Goal: Task Accomplishment & Management: Manage account settings

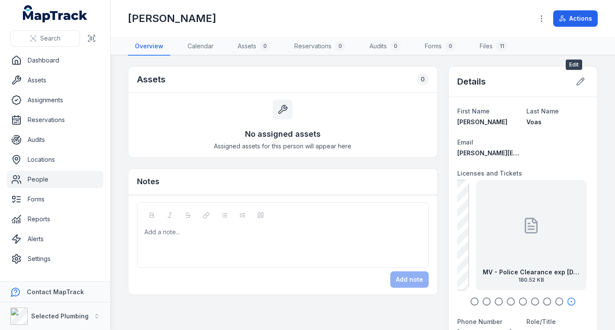
click at [576, 84] on icon at bounding box center [580, 81] width 9 height 9
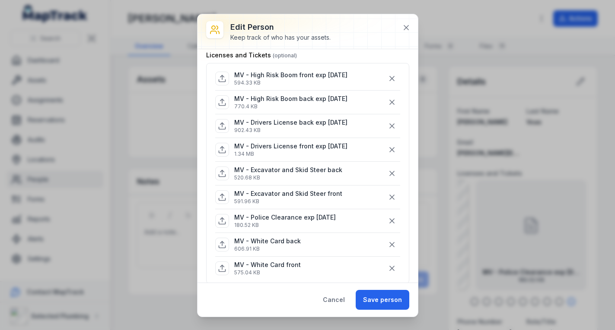
scroll to position [86, 0]
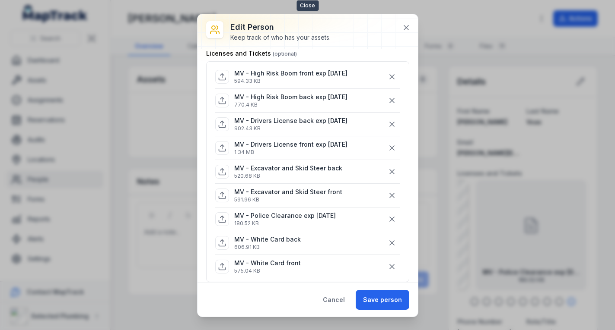
click at [407, 23] on icon at bounding box center [406, 27] width 9 height 9
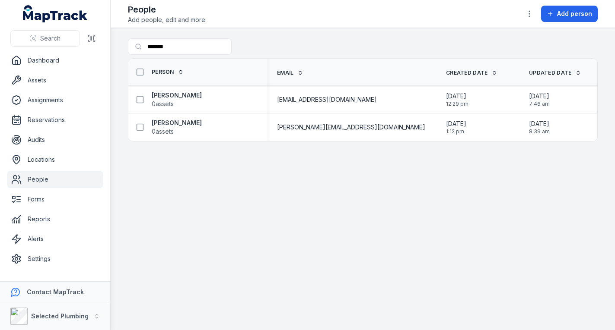
click at [26, 177] on link "People" at bounding box center [55, 179] width 96 height 17
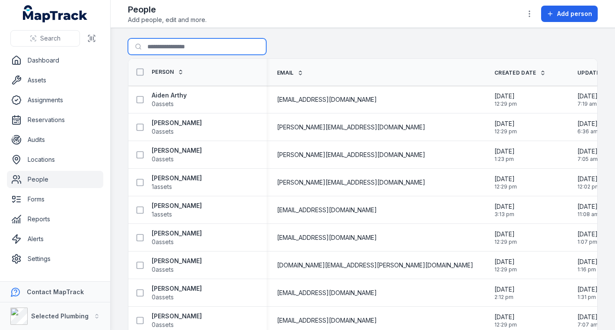
click at [181, 49] on input "*******" at bounding box center [197, 46] width 138 height 16
type input "*"
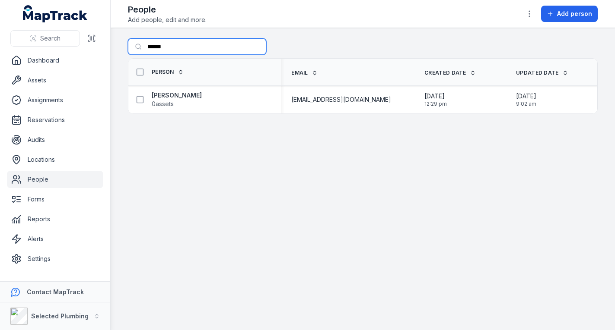
type input "******"
click at [198, 92] on strong "[PERSON_NAME]" at bounding box center [177, 95] width 50 height 9
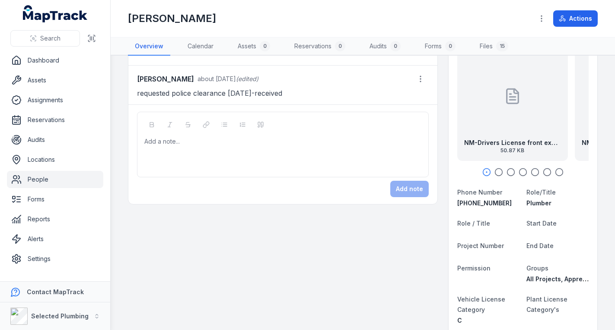
scroll to position [86, 0]
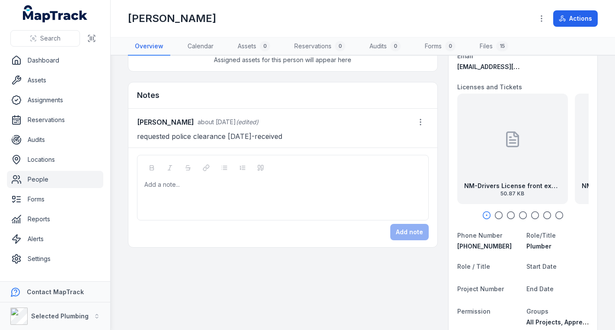
click at [495, 118] on div "NM-Drivers License front exp7.11.25 50.87 KB" at bounding box center [512, 149] width 111 height 111
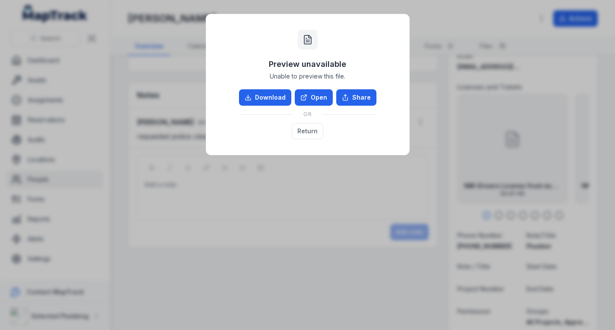
click at [310, 93] on link "Open" at bounding box center [314, 97] width 38 height 16
click at [300, 129] on button "Return" at bounding box center [308, 131] width 32 height 16
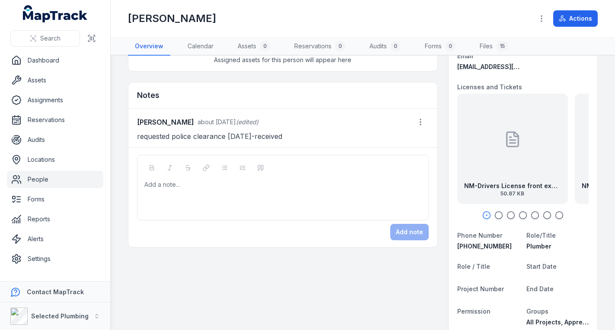
click at [494, 213] on icon "button" at bounding box center [498, 215] width 9 height 9
click at [506, 213] on icon "button" at bounding box center [510, 215] width 9 height 9
click at [518, 211] on icon "button" at bounding box center [522, 215] width 9 height 9
click at [524, 213] on div at bounding box center [522, 215] width 131 height 9
click at [530, 215] on icon "button" at bounding box center [534, 215] width 9 height 9
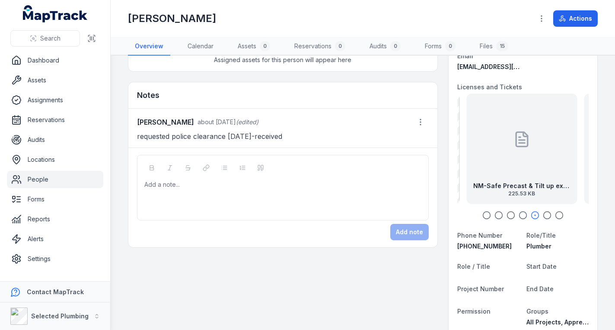
click at [513, 162] on div at bounding box center [521, 140] width 17 height 78
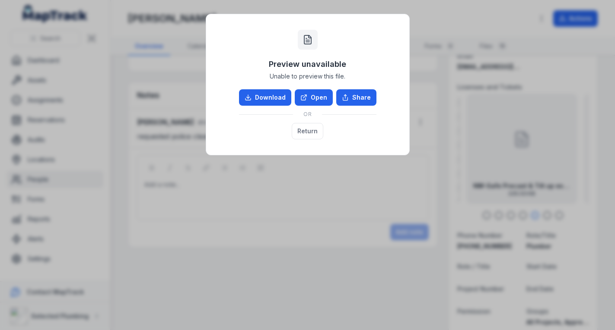
click at [321, 98] on link "Open" at bounding box center [314, 97] width 38 height 16
click at [305, 130] on button "Return" at bounding box center [308, 131] width 32 height 16
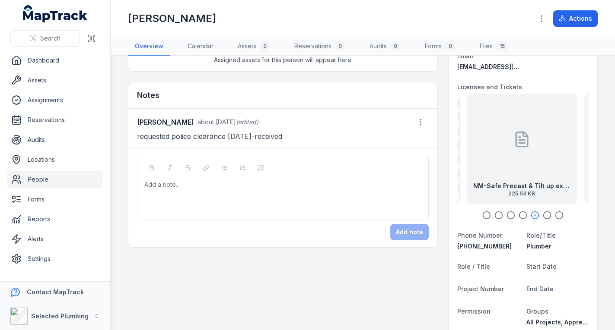
click at [517, 168] on div at bounding box center [521, 140] width 17 height 78
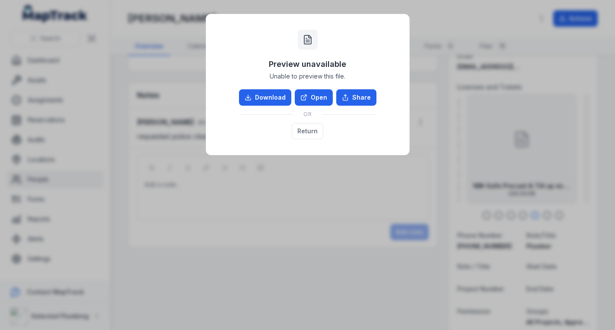
click at [316, 92] on link "Open" at bounding box center [314, 97] width 38 height 16
click at [313, 130] on button "Return" at bounding box center [308, 131] width 32 height 16
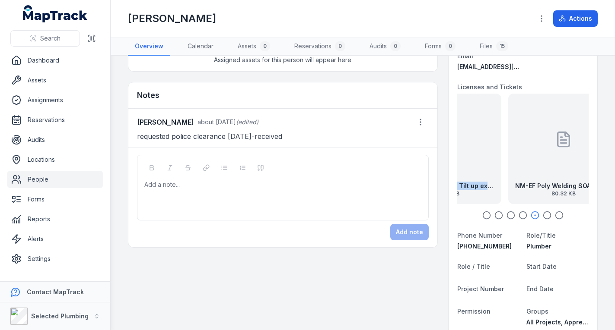
drag, startPoint x: 555, startPoint y: 181, endPoint x: 448, endPoint y: 170, distance: 106.8
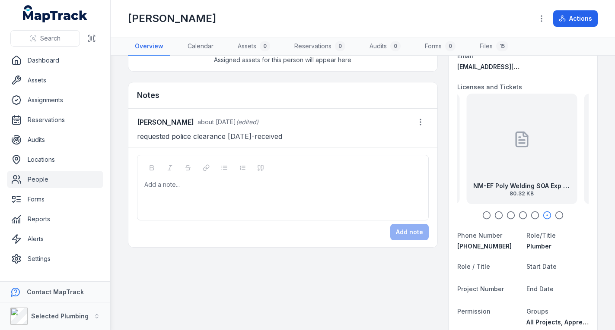
click at [515, 171] on div at bounding box center [521, 140] width 17 height 78
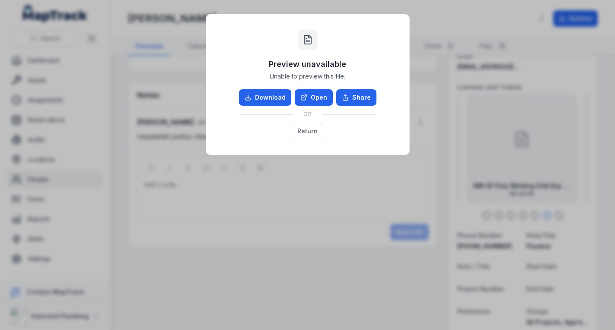
click at [317, 97] on link "Open" at bounding box center [314, 97] width 38 height 16
click at [309, 130] on button "Return" at bounding box center [308, 131] width 32 height 16
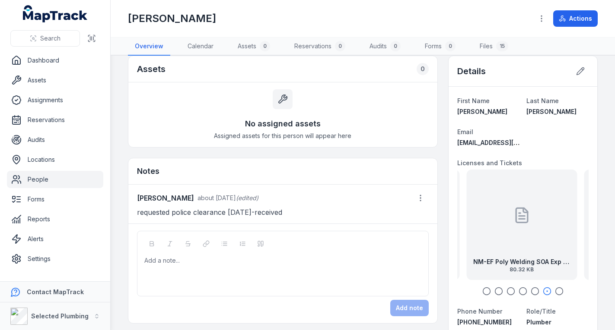
scroll to position [0, 0]
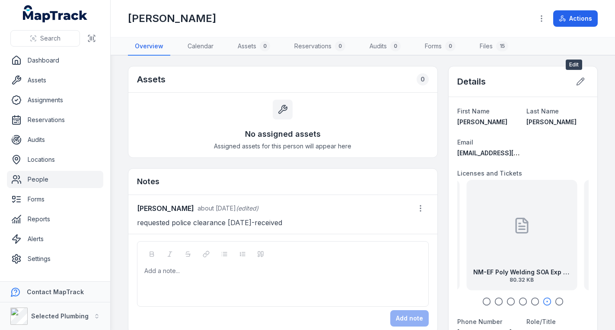
click at [578, 79] on button at bounding box center [580, 81] width 16 height 16
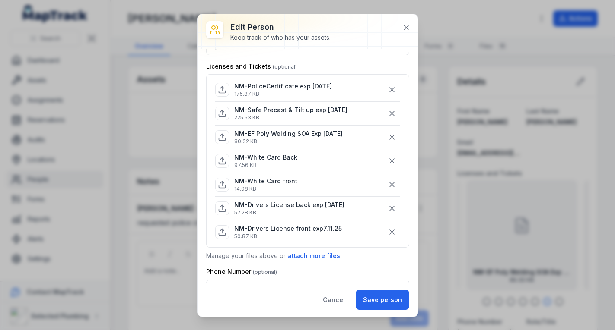
scroll to position [86, 0]
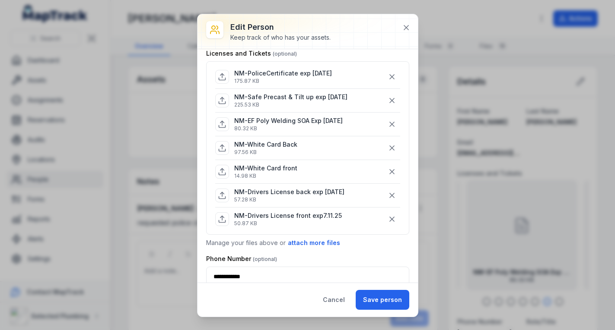
click at [311, 242] on button "attach more files" at bounding box center [313, 243] width 53 height 10
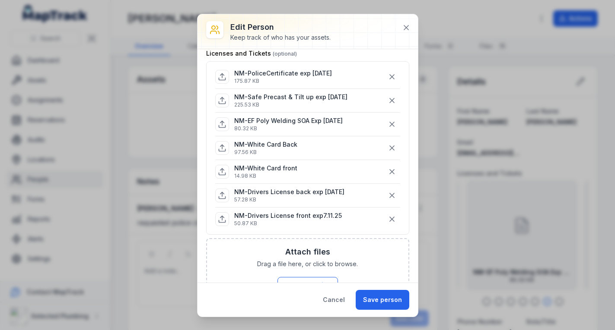
click at [302, 278] on button "Browse Files" at bounding box center [307, 285] width 60 height 16
click at [387, 77] on icon "button" at bounding box center [391, 77] width 9 height 9
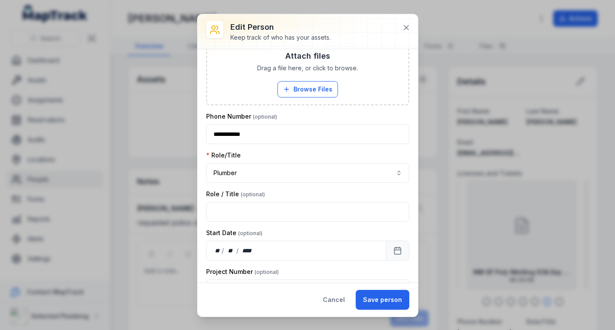
scroll to position [302, 0]
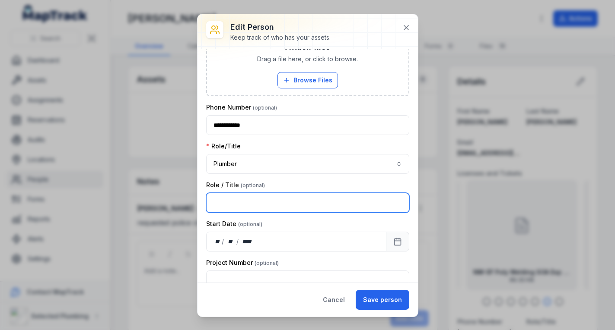
click at [344, 201] on input "text" at bounding box center [307, 203] width 203 height 20
type input "*******"
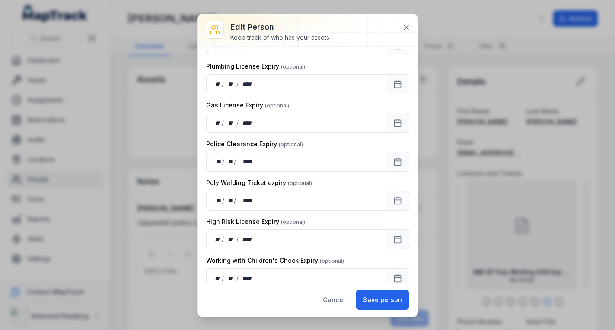
scroll to position [864, 0]
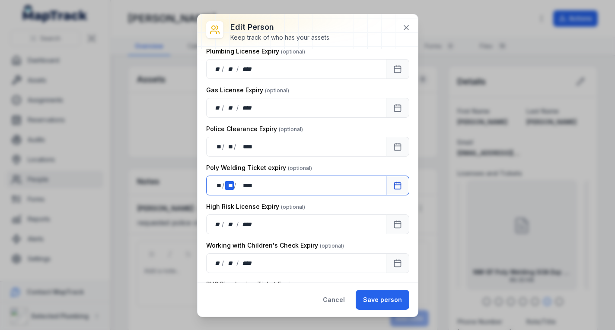
click at [232, 185] on div "** **" at bounding box center [229, 185] width 9 height 9
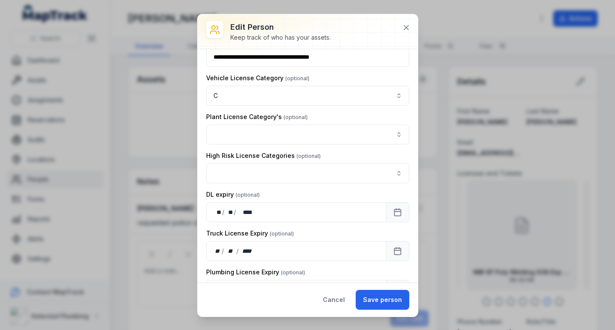
scroll to position [656, 0]
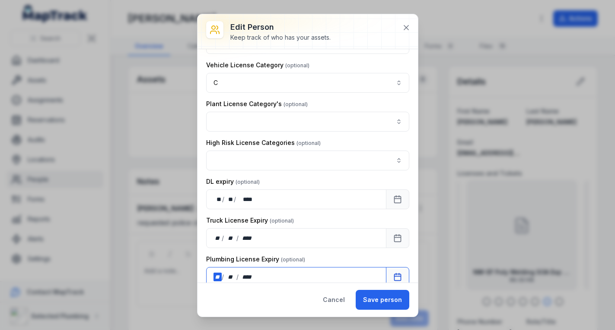
click at [269, 267] on div "** / ** / ****" at bounding box center [296, 277] width 180 height 20
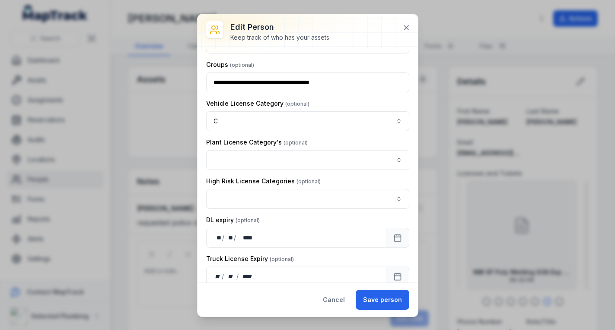
scroll to position [598, 0]
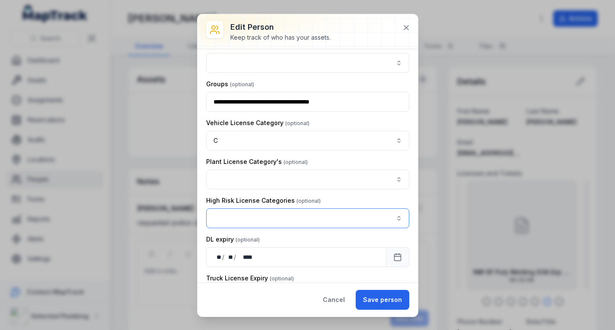
click at [292, 214] on button "button" at bounding box center [307, 219] width 203 height 20
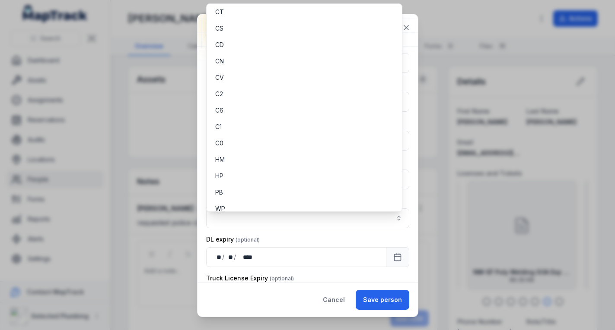
scroll to position [238, 0]
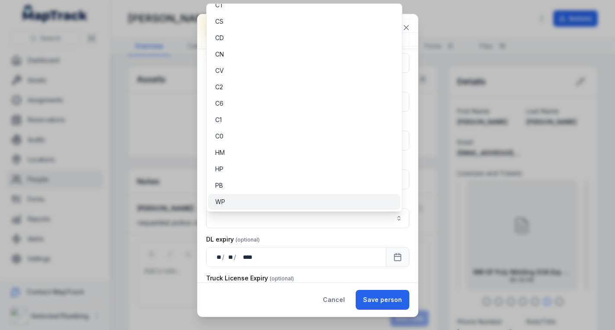
click at [218, 200] on span "WP" at bounding box center [220, 202] width 10 height 9
click at [270, 236] on div "**********" at bounding box center [307, 155] width 203 height 1390
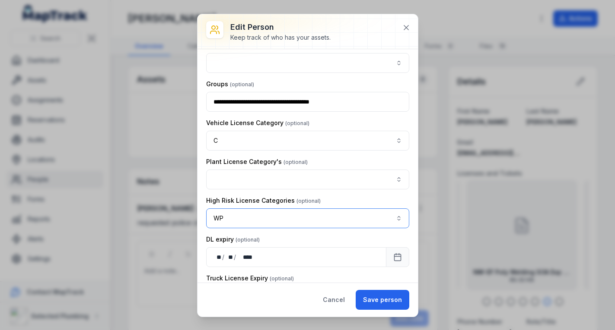
scroll to position [555, 0]
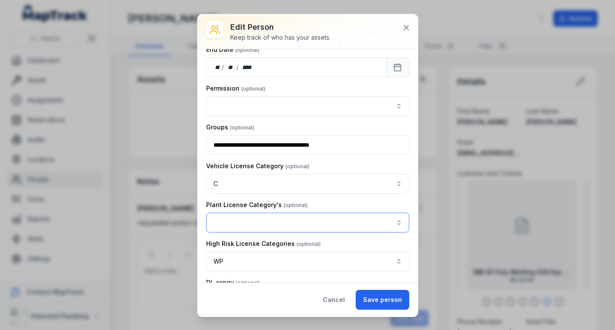
click at [390, 222] on button "button" at bounding box center [307, 223] width 203 height 20
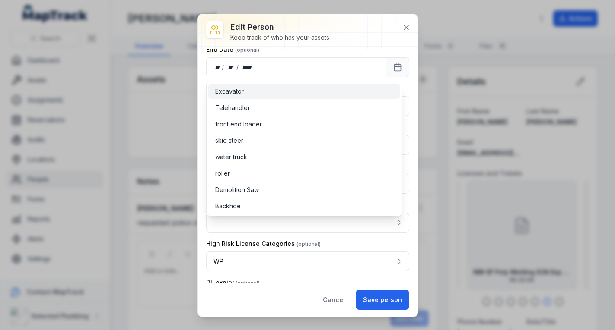
click at [334, 91] on div "Excavator" at bounding box center [304, 91] width 178 height 9
click at [410, 203] on div "**********" at bounding box center [307, 166] width 220 height 234
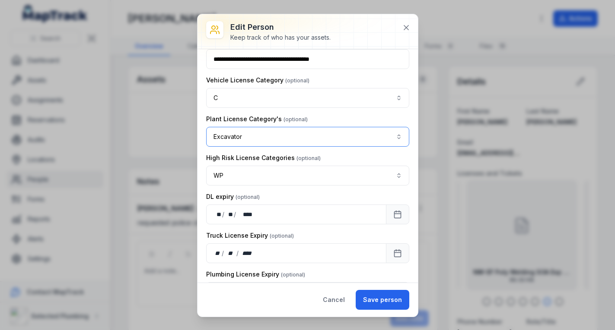
scroll to position [641, 0]
click at [392, 135] on button "Excavator *********" at bounding box center [307, 137] width 203 height 20
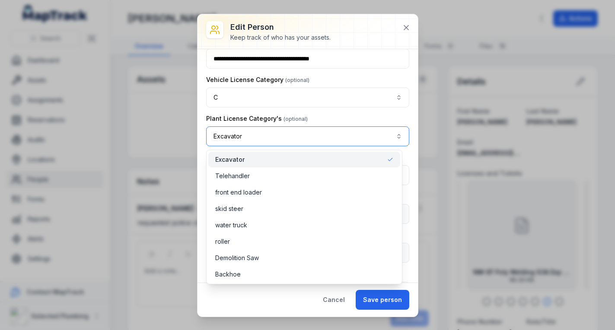
click at [357, 138] on button "Excavator *********" at bounding box center [307, 137] width 203 height 20
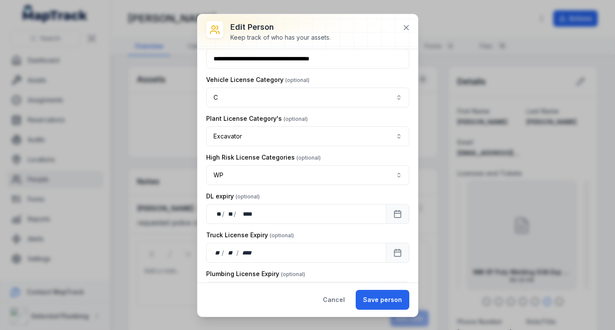
click at [340, 300] on button "Cancel" at bounding box center [333, 300] width 37 height 20
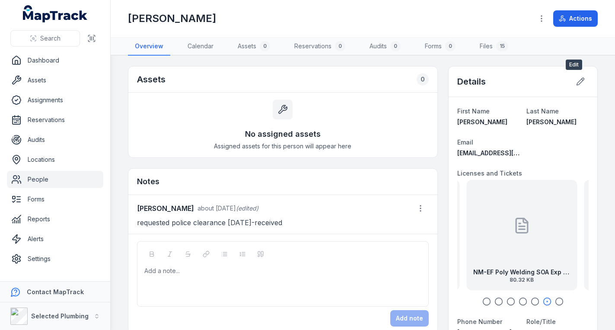
click at [576, 80] on icon at bounding box center [580, 81] width 9 height 9
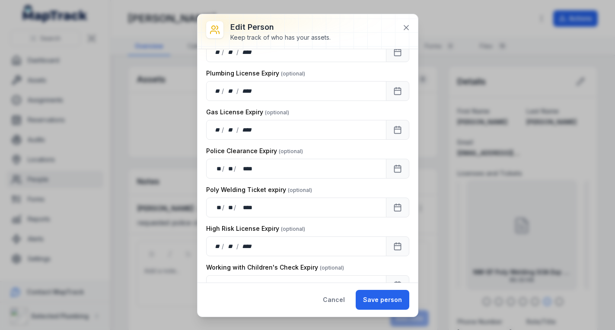
scroll to position [821, 0]
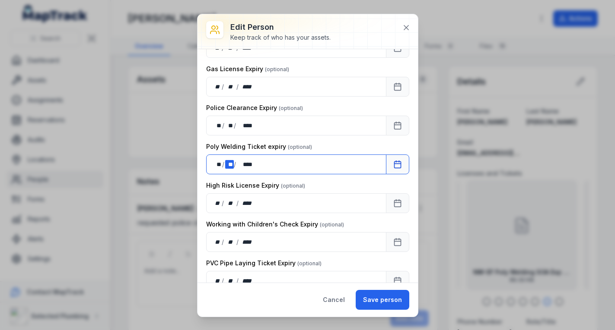
click at [233, 164] on div "** **" at bounding box center [229, 164] width 9 height 9
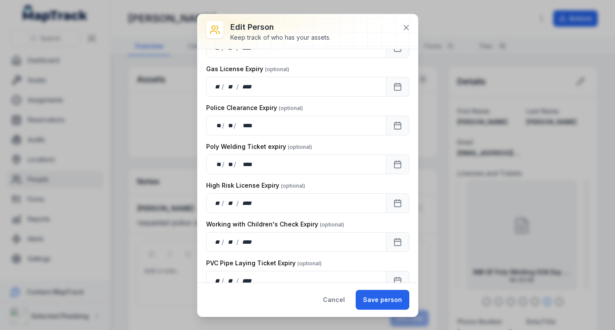
click at [332, 146] on div "Poly Welding Ticket expiry" at bounding box center [307, 147] width 203 height 9
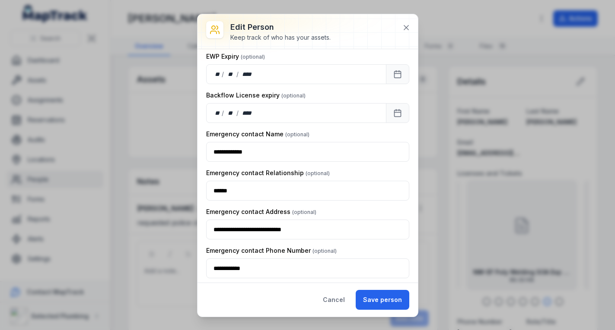
scroll to position [1110, 0]
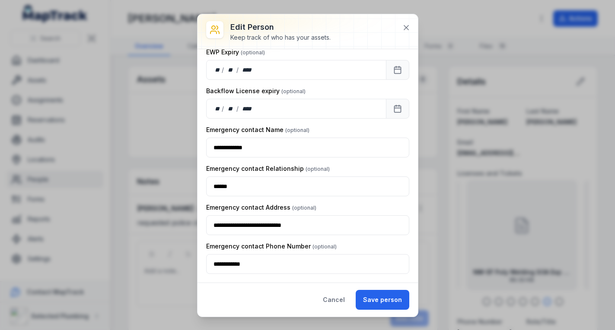
click at [386, 300] on button "Save person" at bounding box center [383, 300] width 54 height 20
